Goal: Book appointment/travel/reservation

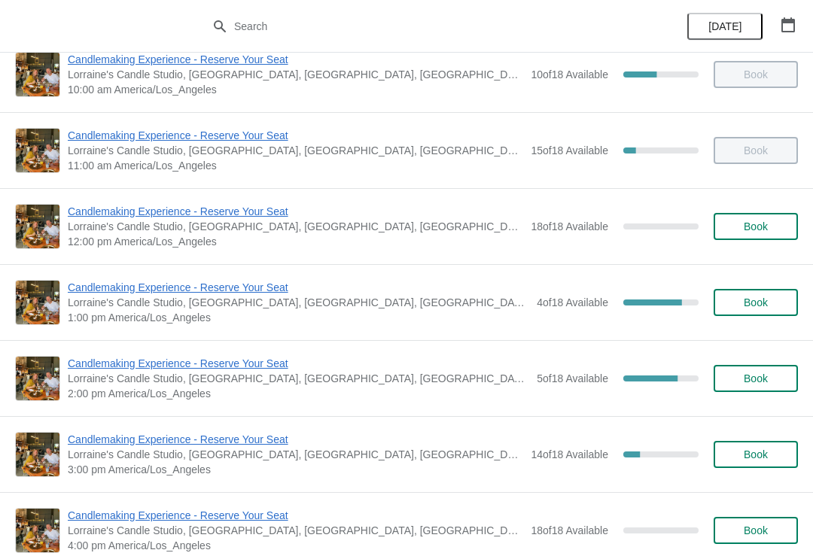
scroll to position [102, 0]
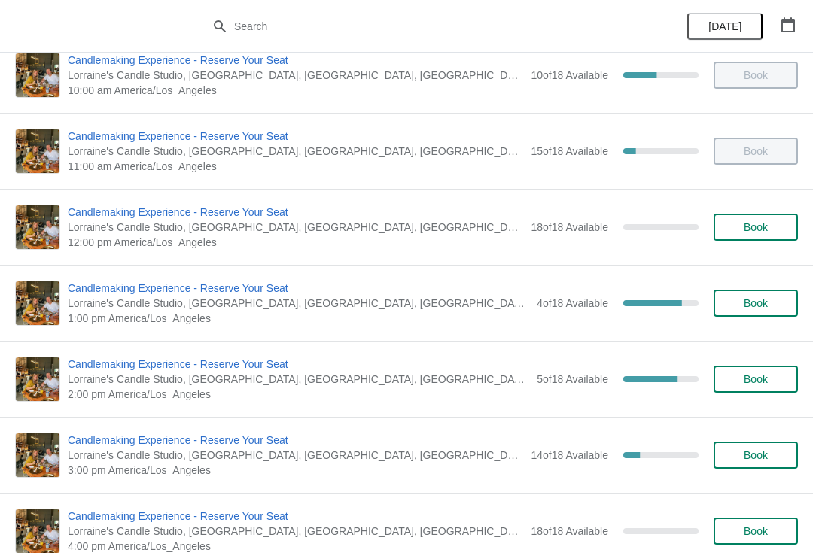
click at [771, 449] on span "Book" at bounding box center [755, 455] width 57 height 12
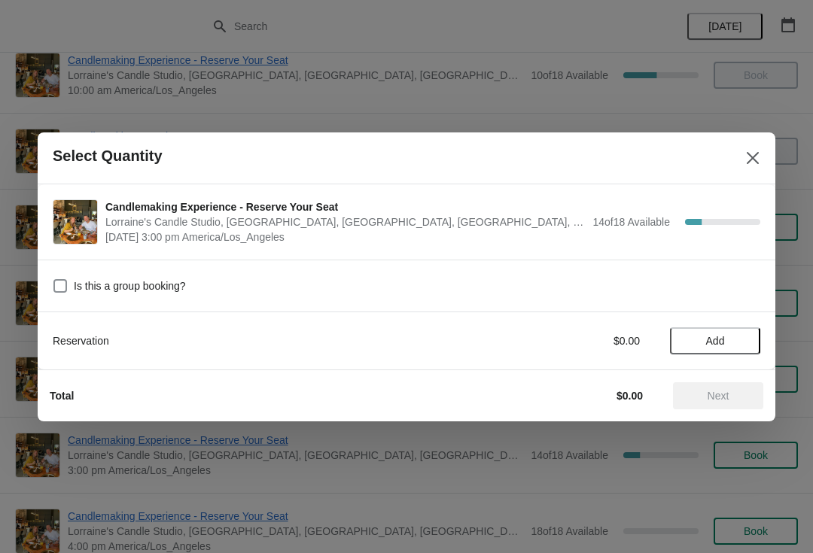
click at [711, 339] on span "Add" at bounding box center [715, 341] width 19 height 12
click at [739, 341] on icon at bounding box center [740, 340] width 5 height 5
click at [738, 339] on icon at bounding box center [741, 341] width 16 height 16
click at [741, 339] on icon at bounding box center [740, 340] width 5 height 5
click at [687, 341] on icon at bounding box center [689, 341] width 16 height 16
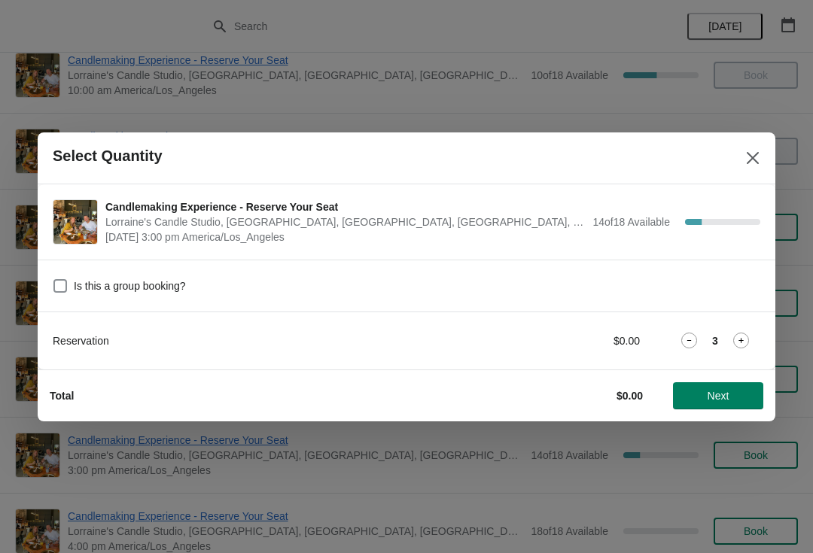
click at [722, 402] on span "Next" at bounding box center [719, 396] width 22 height 12
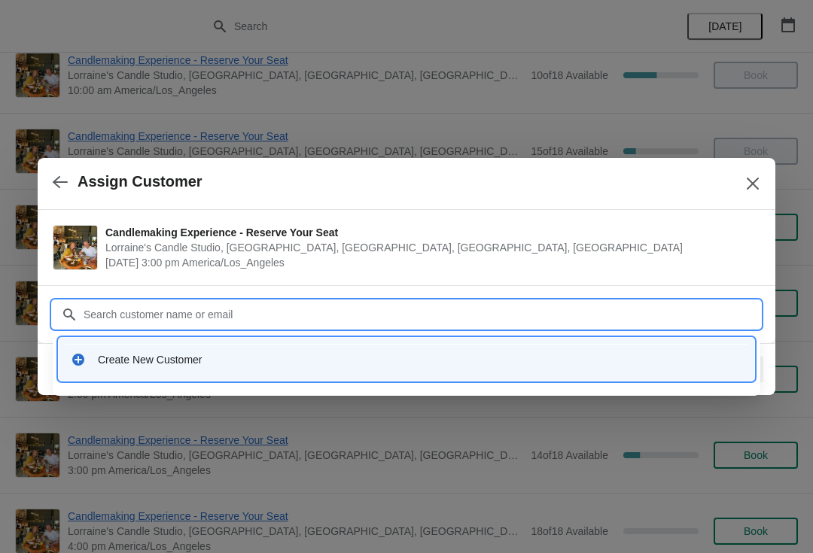
click at [163, 373] on div "Create New Customer" at bounding box center [406, 359] width 683 height 31
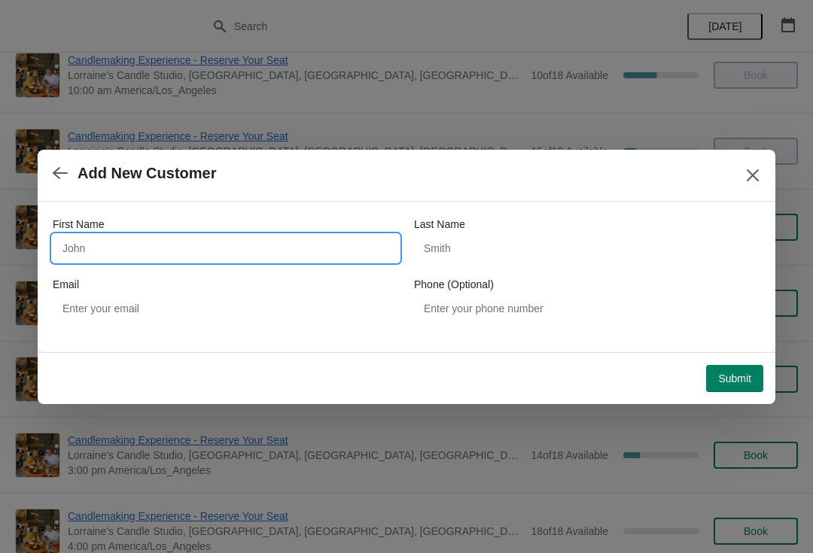
click at [159, 249] on input "First Name" at bounding box center [226, 248] width 346 height 27
type input "[PERSON_NAME]"
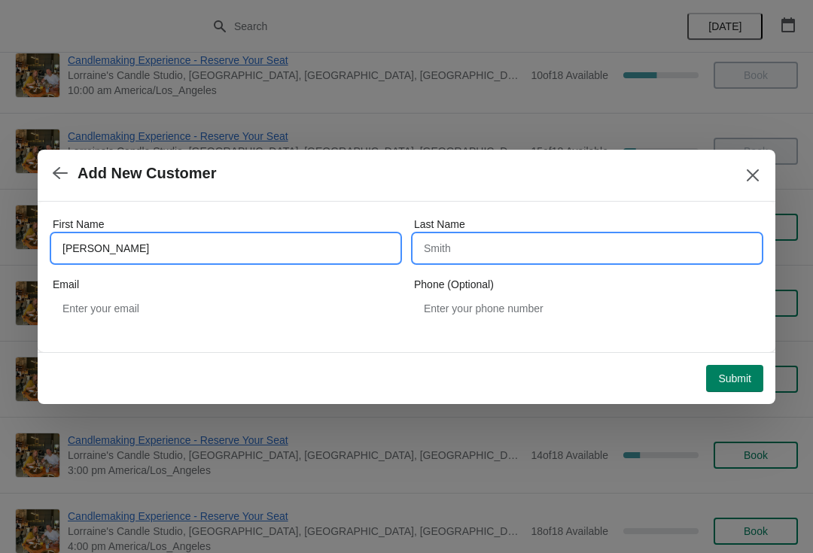
click at [547, 249] on input "Last Name" at bounding box center [587, 248] width 346 height 27
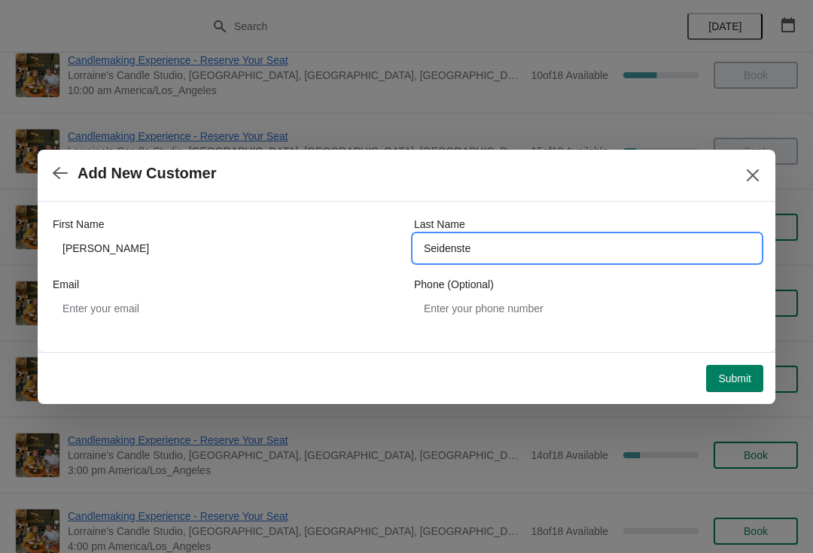
type input "Seidenstei"
